Goal: Navigation & Orientation: Find specific page/section

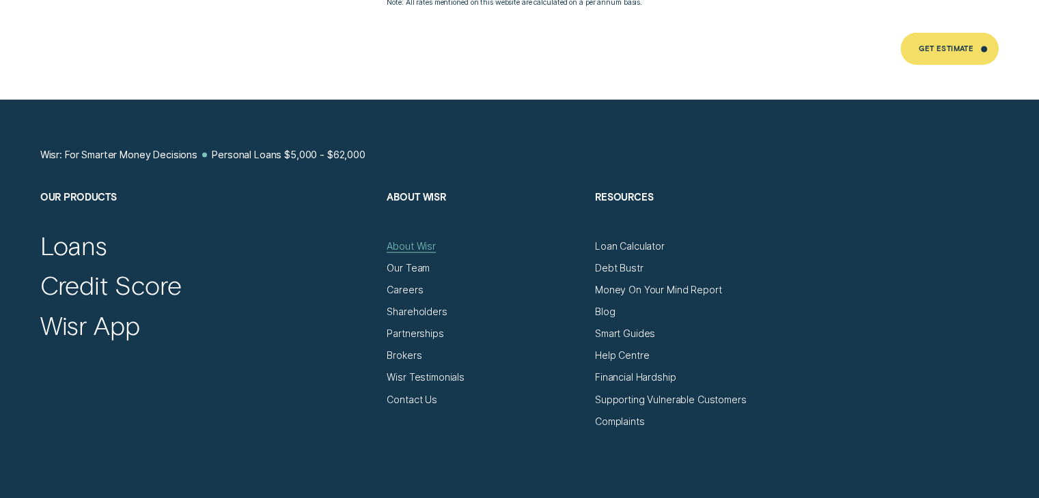
scroll to position [7375, 0]
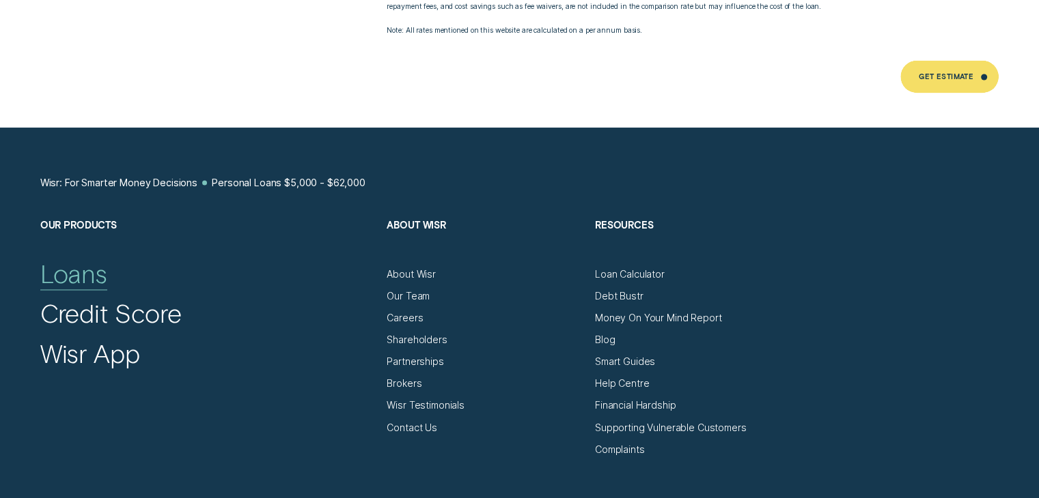
click at [90, 262] on div "Loans" at bounding box center [74, 273] width 68 height 31
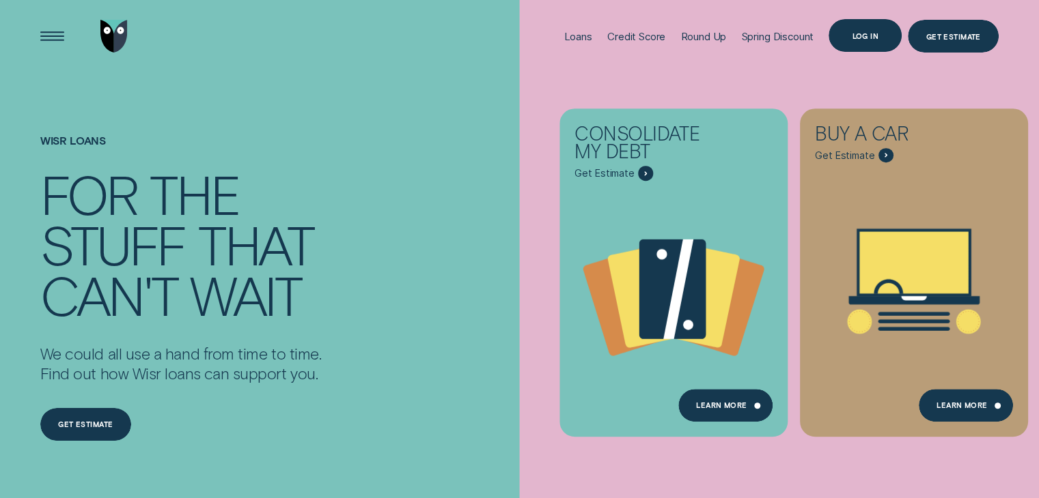
click at [857, 33] on div "Log in" at bounding box center [865, 36] width 27 height 6
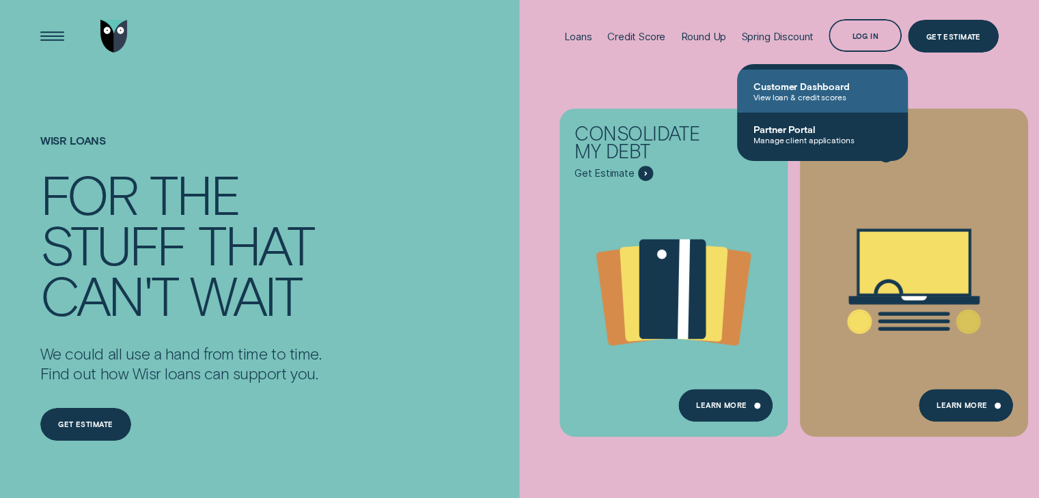
click at [796, 92] on span "View loan & credit scores" at bounding box center [822, 97] width 138 height 10
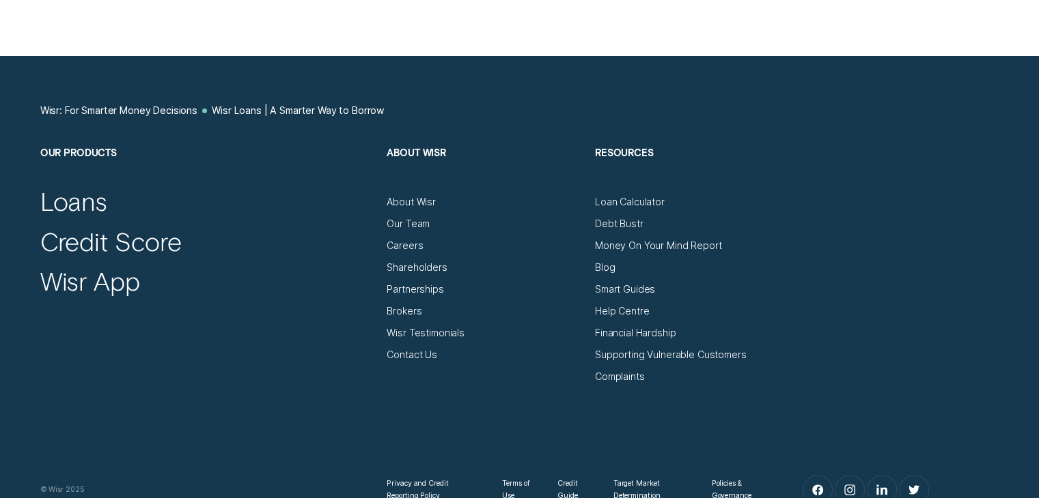
scroll to position [5367, 0]
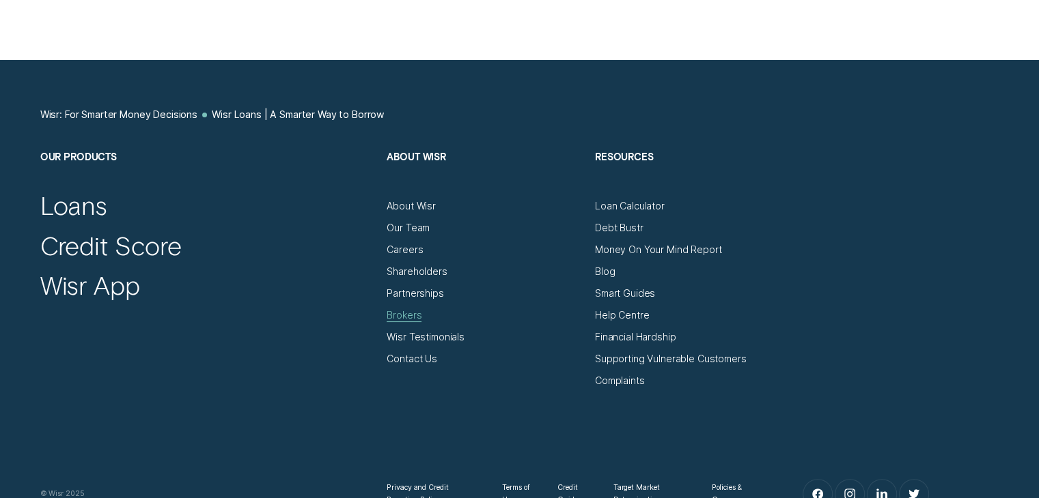
click at [405, 316] on div "Brokers" at bounding box center [404, 315] width 35 height 12
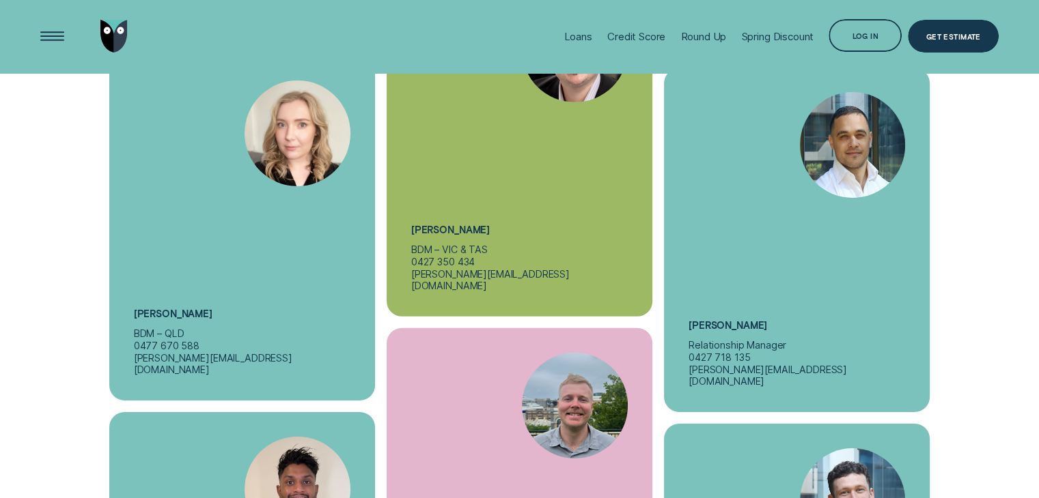
scroll to position [4439, 0]
